Goal: Information Seeking & Learning: Learn about a topic

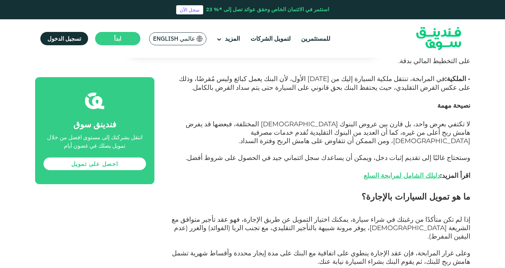
scroll to position [596, 0]
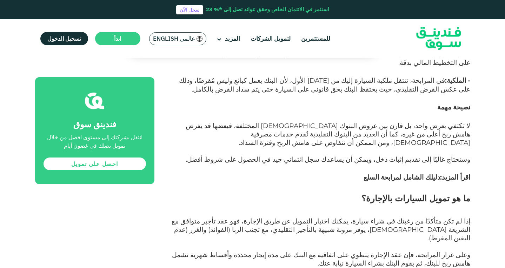
click at [408, 173] on link "دليلك الشامل لمرابحة السلع" at bounding box center [401, 177] width 76 height 8
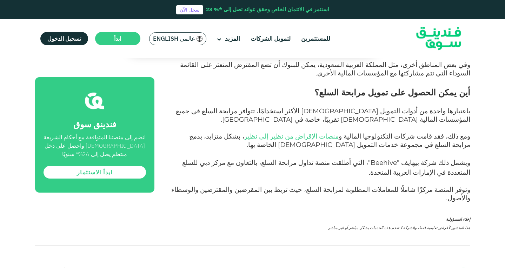
scroll to position [772, 0]
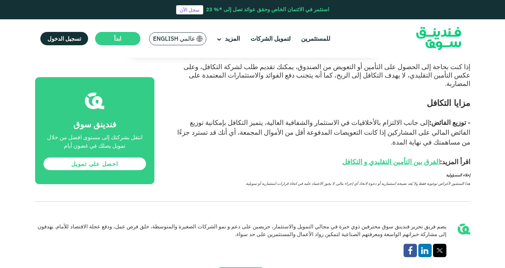
scroll to position [1333, 0]
